Goal: Check status: Check status

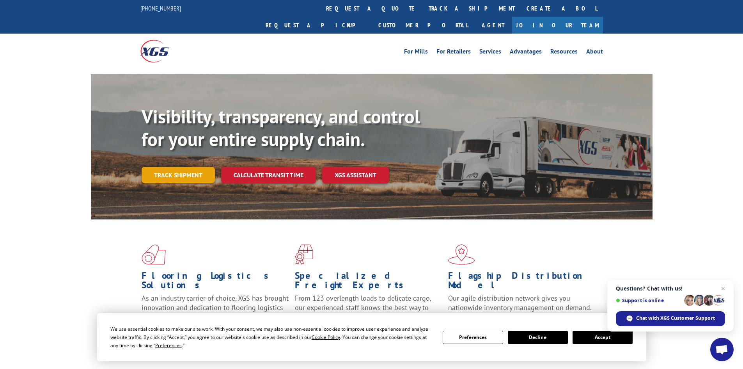
click at [202, 167] on link "Track shipment" at bounding box center [178, 175] width 73 height 16
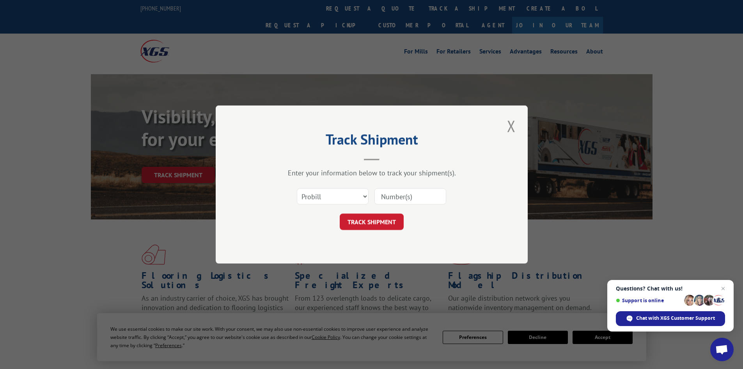
click at [399, 197] on input at bounding box center [410, 196] width 72 height 16
paste input "4869973"
type input "4869973"
click at [379, 217] on button "TRACK SHIPMENT" at bounding box center [372, 221] width 64 height 16
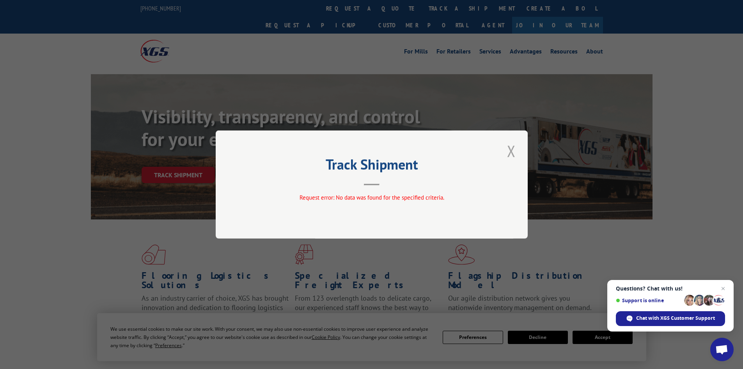
click at [514, 153] on button "Close modal" at bounding box center [511, 150] width 13 height 21
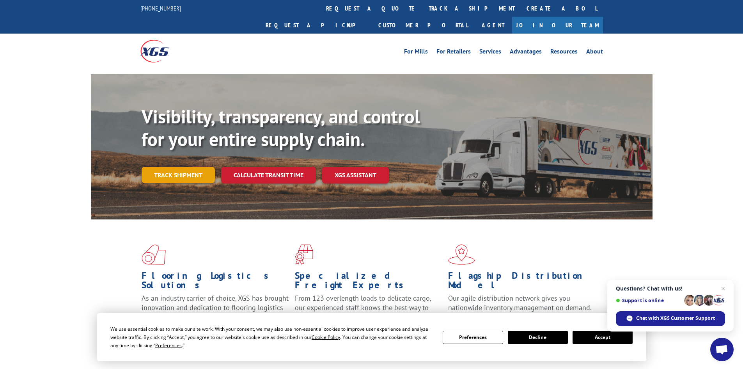
click at [158, 167] on link "Track shipment" at bounding box center [178, 175] width 73 height 16
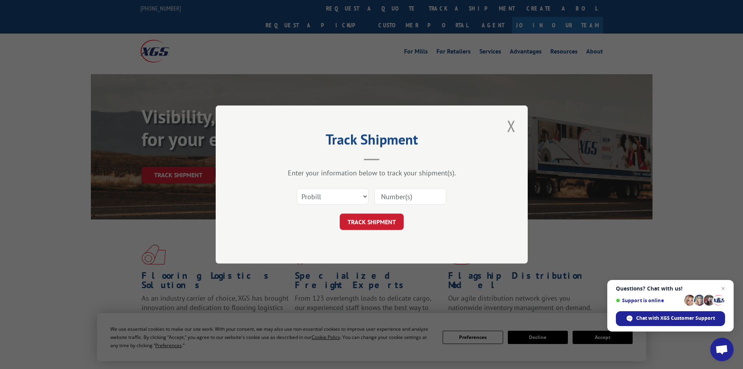
click at [383, 197] on input at bounding box center [410, 196] width 72 height 16
click at [351, 186] on div "Select category... Probill BOL PO This field is required" at bounding box center [372, 196] width 234 height 26
click at [336, 195] on select "Select category... Probill BOL PO" at bounding box center [333, 196] width 72 height 16
select select "bol"
click at [297, 188] on select "Select category... Probill BOL PO" at bounding box center [333, 196] width 72 height 16
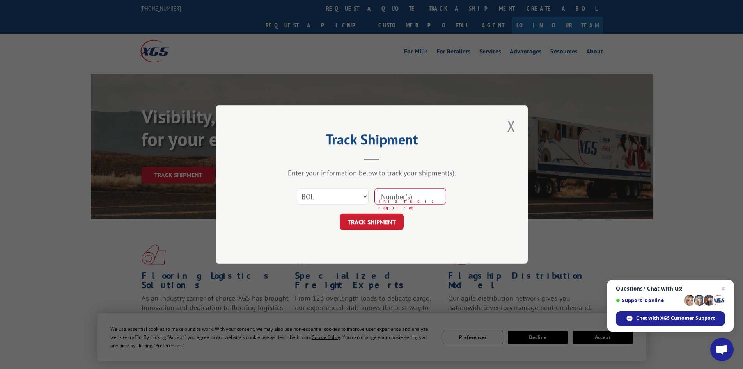
click at [386, 195] on input at bounding box center [410, 196] width 72 height 16
paste input "4869973"
type input "4869973"
click at [371, 223] on button "TRACK SHIPMENT" at bounding box center [372, 221] width 64 height 16
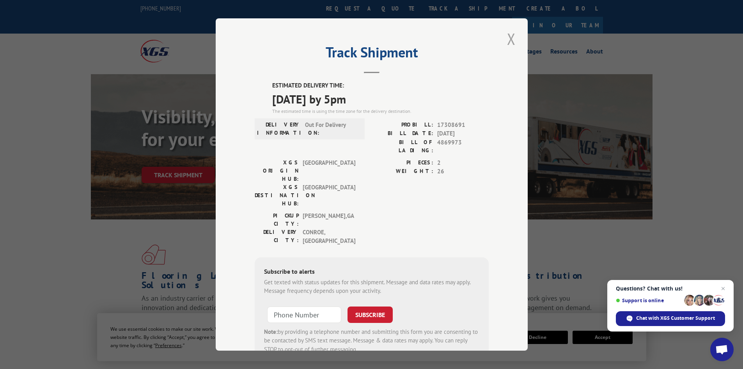
click at [512, 45] on button "Close modal" at bounding box center [511, 38] width 13 height 21
